Goal: Task Accomplishment & Management: Manage account settings

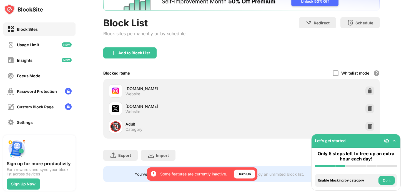
scroll to position [46, 0]
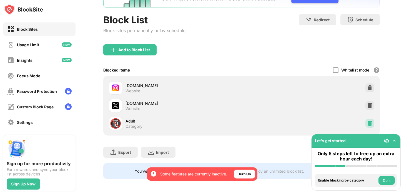
click at [369, 123] on img at bounding box center [370, 124] width 6 height 6
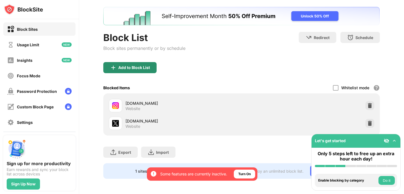
click at [146, 69] on div "Add to Block List" at bounding box center [134, 67] width 32 height 4
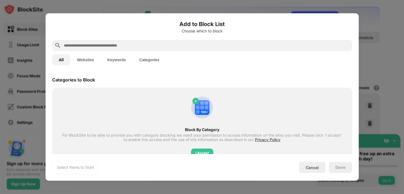
click at [143, 45] on input "text" at bounding box center [206, 45] width 286 height 7
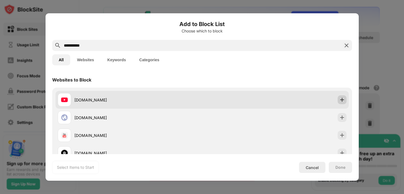
type input "**********"
click at [343, 101] on img at bounding box center [342, 100] width 6 height 6
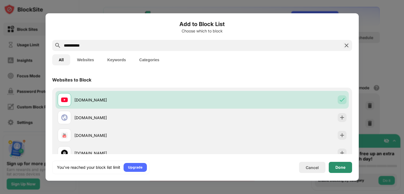
click at [341, 169] on div "Done" at bounding box center [340, 167] width 10 height 4
